Goal: Transaction & Acquisition: Purchase product/service

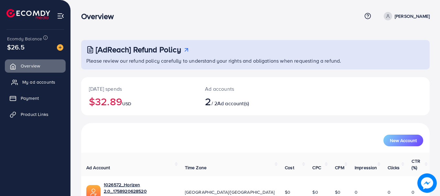
click at [39, 78] on link "My ad accounts" at bounding box center [35, 82] width 61 height 13
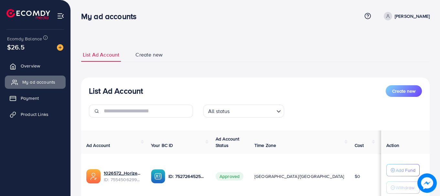
click at [59, 83] on link "My ad accounts" at bounding box center [35, 82] width 61 height 13
click at [46, 82] on span "My ad accounts" at bounding box center [38, 82] width 33 height 6
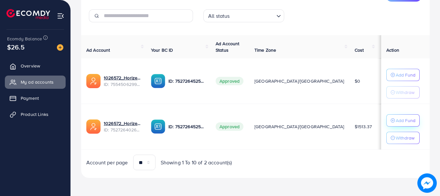
click at [396, 120] on p "Add Fund" at bounding box center [406, 121] width 20 height 8
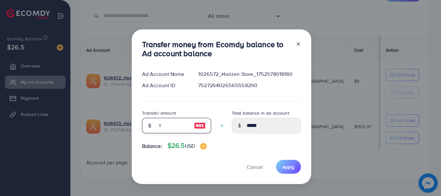
click at [163, 119] on input "number" at bounding box center [173, 126] width 32 height 16
type input "*"
type input "*****"
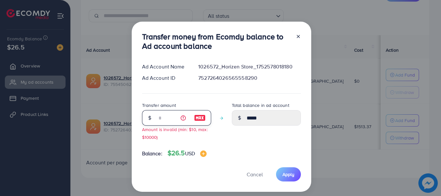
type input "**"
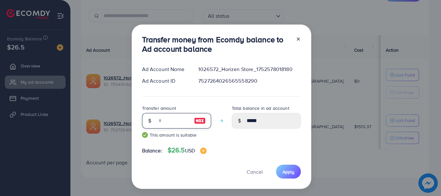
type input "*****"
type input "**"
click at [286, 173] on span "Apply" at bounding box center [289, 172] width 12 height 6
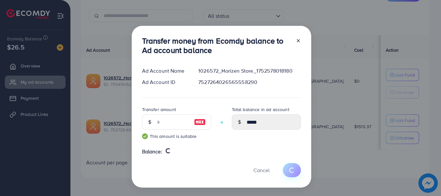
type input "*****"
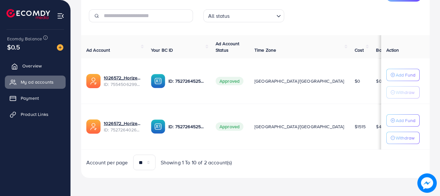
click at [46, 64] on link "Overview" at bounding box center [35, 65] width 61 height 13
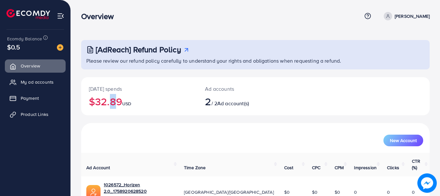
click at [108, 107] on h2 "$32.89 USD" at bounding box center [139, 101] width 101 height 12
click at [112, 113] on div "Today's spends $34.9 USD" at bounding box center [139, 96] width 116 height 38
click at [106, 103] on h2 "$34.9 USD" at bounding box center [139, 101] width 101 height 12
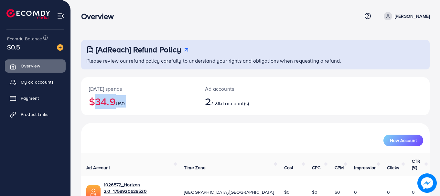
click at [106, 103] on h2 "$34.9 USD" at bounding box center [139, 101] width 101 height 12
click at [114, 106] on h2 "$34.9 USD" at bounding box center [139, 101] width 101 height 12
click at [116, 106] on h2 "$34.9 USD" at bounding box center [139, 101] width 101 height 12
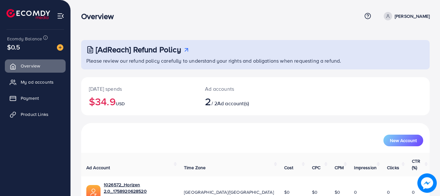
click at [116, 106] on h2 "$34.9 USD" at bounding box center [139, 101] width 101 height 12
click at [101, 84] on div "Today's spends $34.9 USD" at bounding box center [139, 96] width 116 height 38
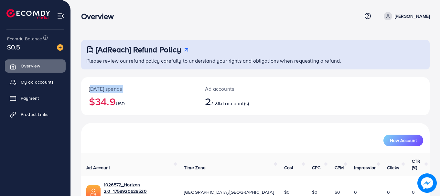
click at [106, 91] on p "[DATE] spends" at bounding box center [139, 89] width 101 height 8
click at [99, 89] on p "[DATE] spends" at bounding box center [139, 89] width 101 height 8
click at [109, 105] on h2 "$34.9 USD" at bounding box center [139, 101] width 101 height 12
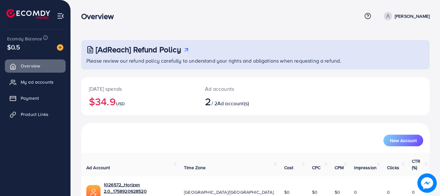
click at [109, 105] on h2 "$34.9 USD" at bounding box center [139, 101] width 101 height 12
click at [115, 106] on h2 "$34.9 USD" at bounding box center [139, 101] width 101 height 12
click at [38, 84] on span "My ad accounts" at bounding box center [38, 82] width 33 height 6
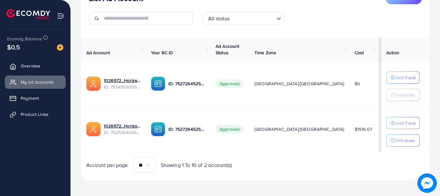
scroll to position [95, 0]
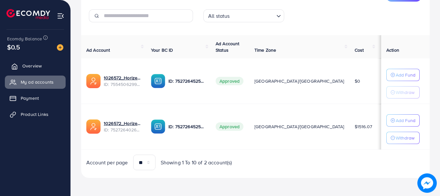
click at [35, 62] on link "Overview" at bounding box center [35, 65] width 61 height 13
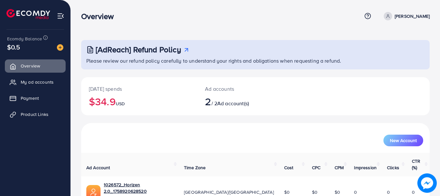
click at [14, 50] on span "$0.5" at bounding box center [13, 46] width 13 height 9
click at [18, 50] on span "$0.5" at bounding box center [13, 46] width 13 height 9
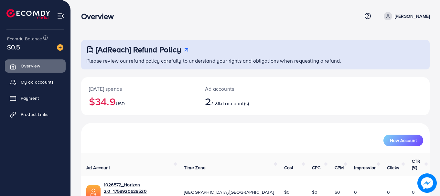
click at [22, 39] on span "Ecomdy Balance" at bounding box center [24, 39] width 35 height 6
click at [31, 40] on span "Ecomdy Balance" at bounding box center [24, 39] width 35 height 6
click at [90, 33] on div "[AdReach] Refund Policy Please review our refund policy carefully to understand…" at bounding box center [255, 134] width 369 height 268
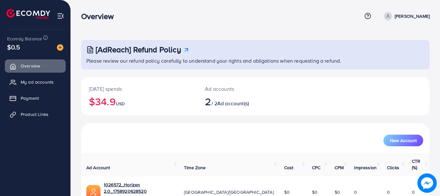
click at [94, 19] on h3 "Overview" at bounding box center [100, 16] width 38 height 9
click at [38, 40] on span "Ecomdy Balance" at bounding box center [24, 39] width 35 height 6
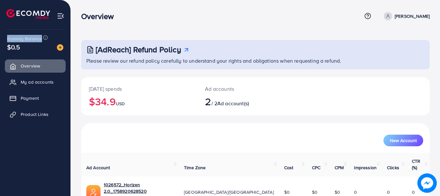
click at [38, 40] on span "Ecomdy Balance" at bounding box center [24, 39] width 35 height 6
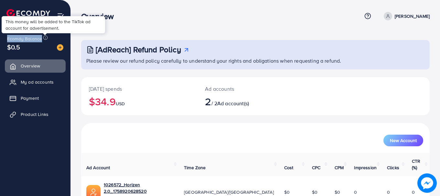
click at [46, 39] on icon at bounding box center [45, 37] width 5 height 5
click at [107, 21] on h3 "Overview" at bounding box center [100, 16] width 38 height 9
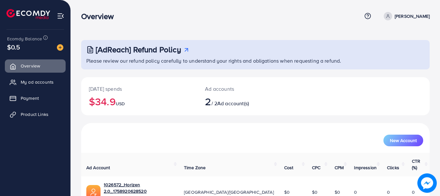
click at [107, 21] on h3 "Overview" at bounding box center [100, 16] width 38 height 9
click at [110, 95] on h2 "$34.9 USD" at bounding box center [139, 101] width 101 height 12
click at [108, 97] on h2 "$34.9 USD" at bounding box center [139, 101] width 101 height 12
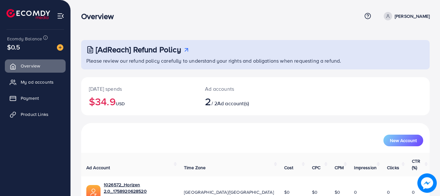
click at [108, 97] on h2 "$34.9 USD" at bounding box center [139, 101] width 101 height 12
click at [116, 101] on h2 "$34.9 USD" at bounding box center [139, 101] width 101 height 12
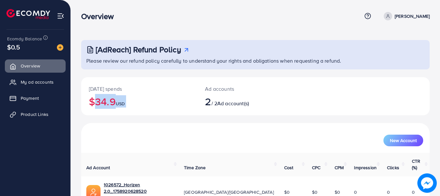
click at [103, 100] on h2 "$34.9 USD" at bounding box center [139, 101] width 101 height 12
click at [103, 99] on h2 "$34.9 USD" at bounding box center [139, 101] width 101 height 12
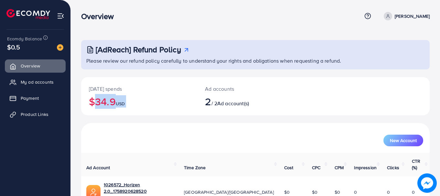
click at [103, 99] on h2 "$34.9 USD" at bounding box center [139, 101] width 101 height 12
click at [111, 99] on h2 "$34.9 USD" at bounding box center [139, 101] width 101 height 12
click at [115, 99] on h2 "$34.9 USD" at bounding box center [139, 101] width 101 height 12
click at [116, 102] on h2 "$34.9 USD" at bounding box center [139, 101] width 101 height 12
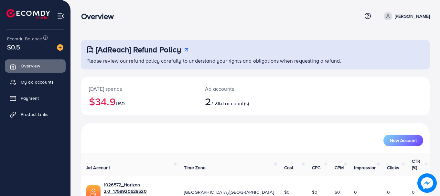
click at [219, 102] on h2 "2 / 2 Ad account(s)" at bounding box center [241, 101] width 72 height 12
click at [215, 102] on h2 "2 / 2 Ad account(s)" at bounding box center [241, 101] width 72 height 12
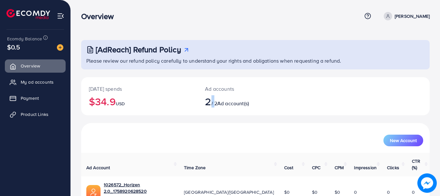
click at [216, 102] on h2 "2 / 2 Ad account(s)" at bounding box center [241, 101] width 72 height 12
click at [221, 104] on h2 "2 / 2 Ad account(s)" at bounding box center [241, 101] width 72 height 12
click at [228, 104] on span "Ad account(s)" at bounding box center [233, 103] width 32 height 7
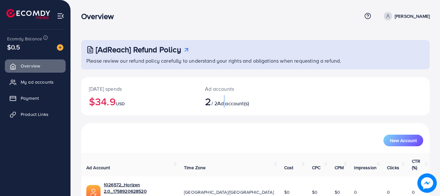
click at [228, 104] on span "Ad account(s)" at bounding box center [233, 103] width 32 height 7
click at [240, 107] on span "Ad account(s)" at bounding box center [233, 103] width 32 height 7
click at [223, 84] on div "Ad accounts 2 / 2 Ad account(s)" at bounding box center [240, 96] width 87 height 38
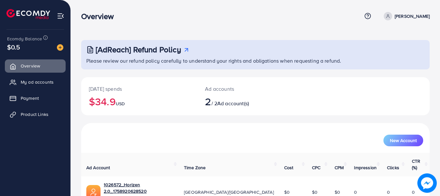
click at [210, 94] on span "2" at bounding box center [208, 101] width 6 height 15
click at [211, 107] on span "2" at bounding box center [208, 101] width 6 height 15
click at [207, 94] on span "2" at bounding box center [208, 101] width 6 height 15
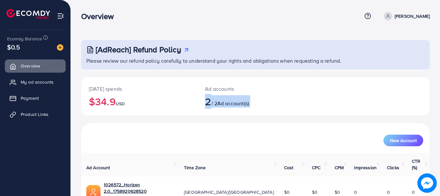
click at [207, 94] on span "2" at bounding box center [208, 101] width 6 height 15
click at [210, 103] on span "2" at bounding box center [208, 101] width 6 height 15
click at [211, 103] on span "2" at bounding box center [208, 101] width 6 height 15
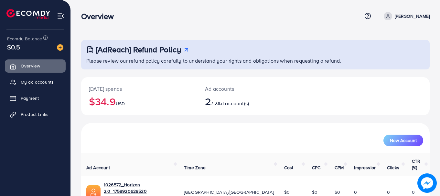
click at [211, 101] on span "2" at bounding box center [208, 101] width 6 height 15
click at [234, 105] on span "Ad account(s)" at bounding box center [233, 103] width 32 height 7
click at [128, 101] on h2 "$34.9 USD" at bounding box center [139, 101] width 101 height 12
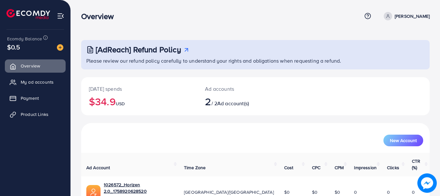
click at [128, 101] on h2 "$34.9 USD" at bounding box center [139, 101] width 101 height 12
click at [118, 102] on h2 "$34.9 USD" at bounding box center [139, 101] width 101 height 12
